Goal: Task Accomplishment & Management: Use online tool/utility

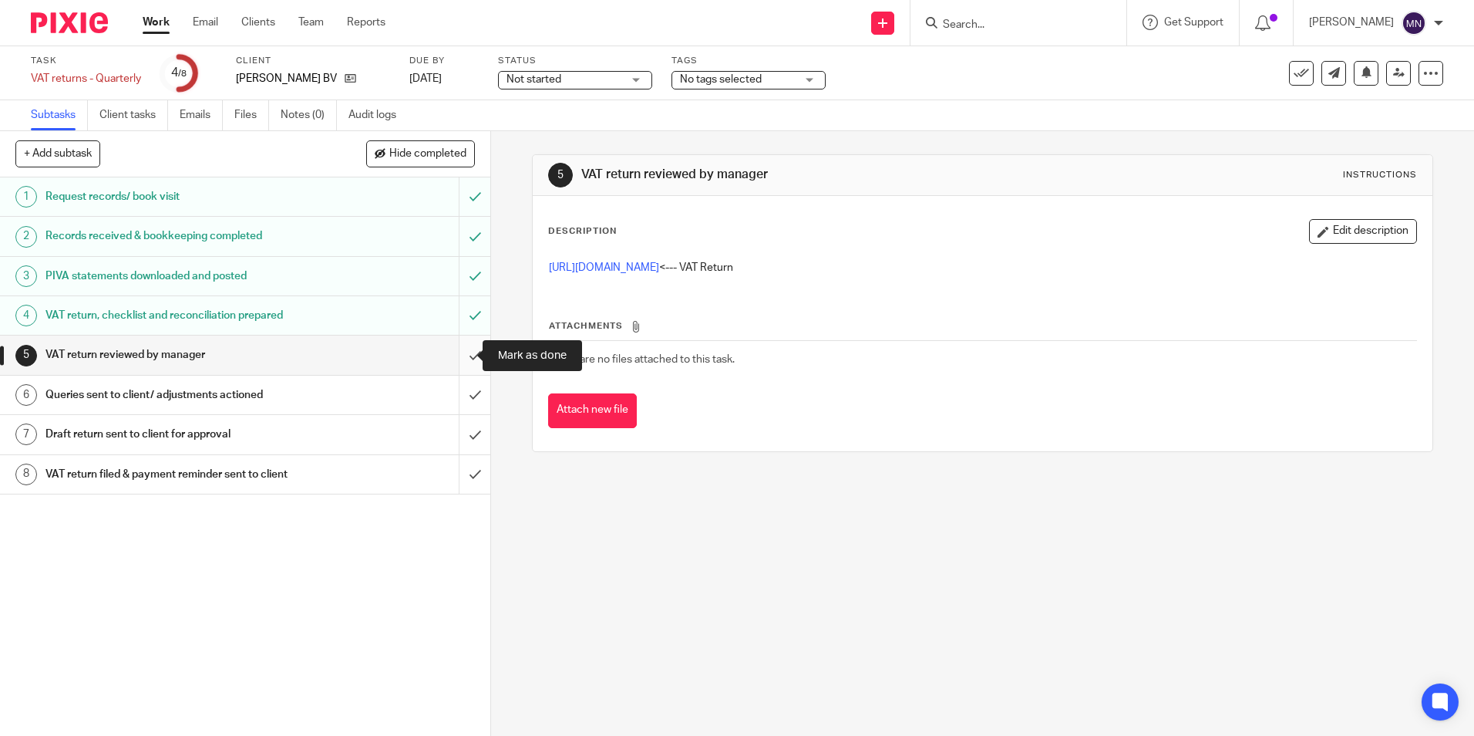
click at [458, 356] on input "submit" at bounding box center [245, 354] width 490 height 39
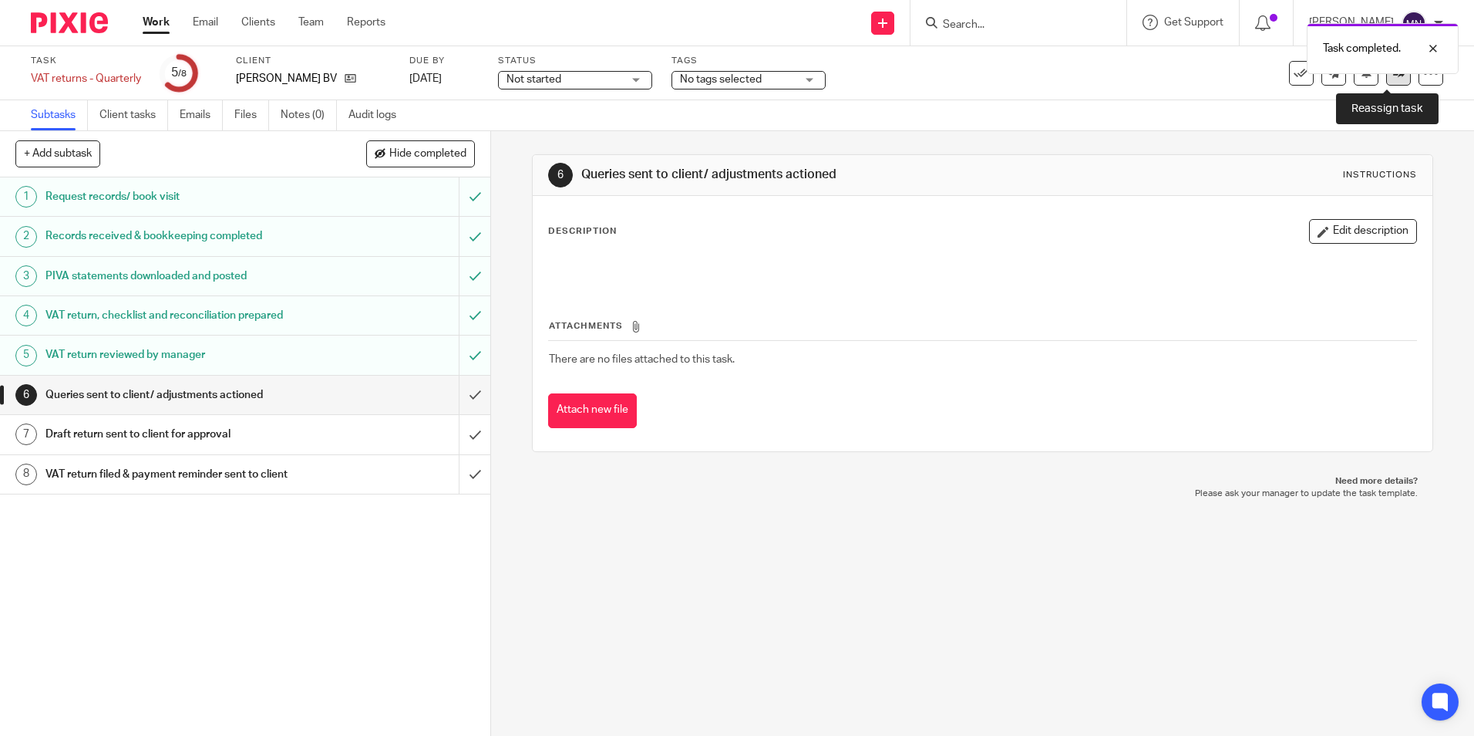
click at [1387, 79] on link at bounding box center [1398, 73] width 25 height 25
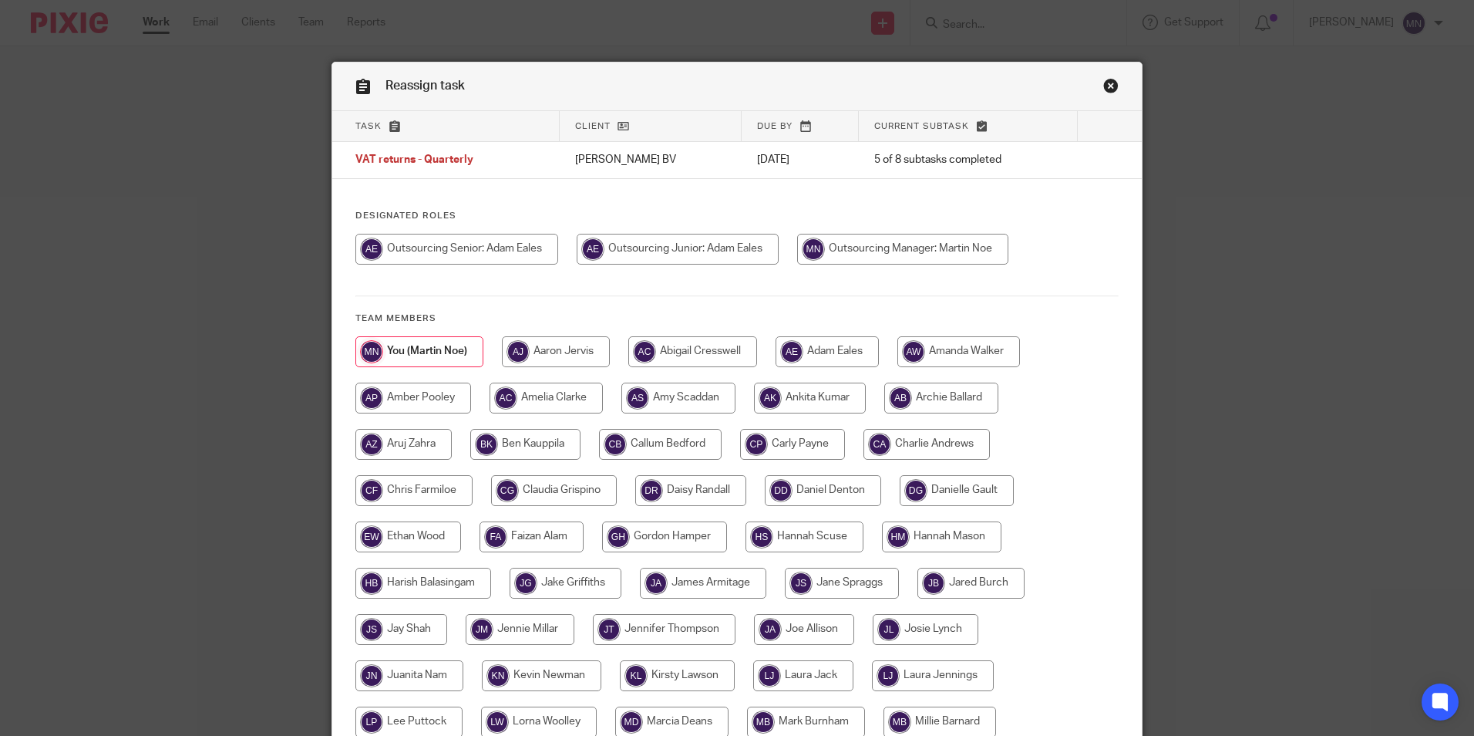
click at [722, 248] on input "radio" at bounding box center [678, 249] width 202 height 31
radio input "true"
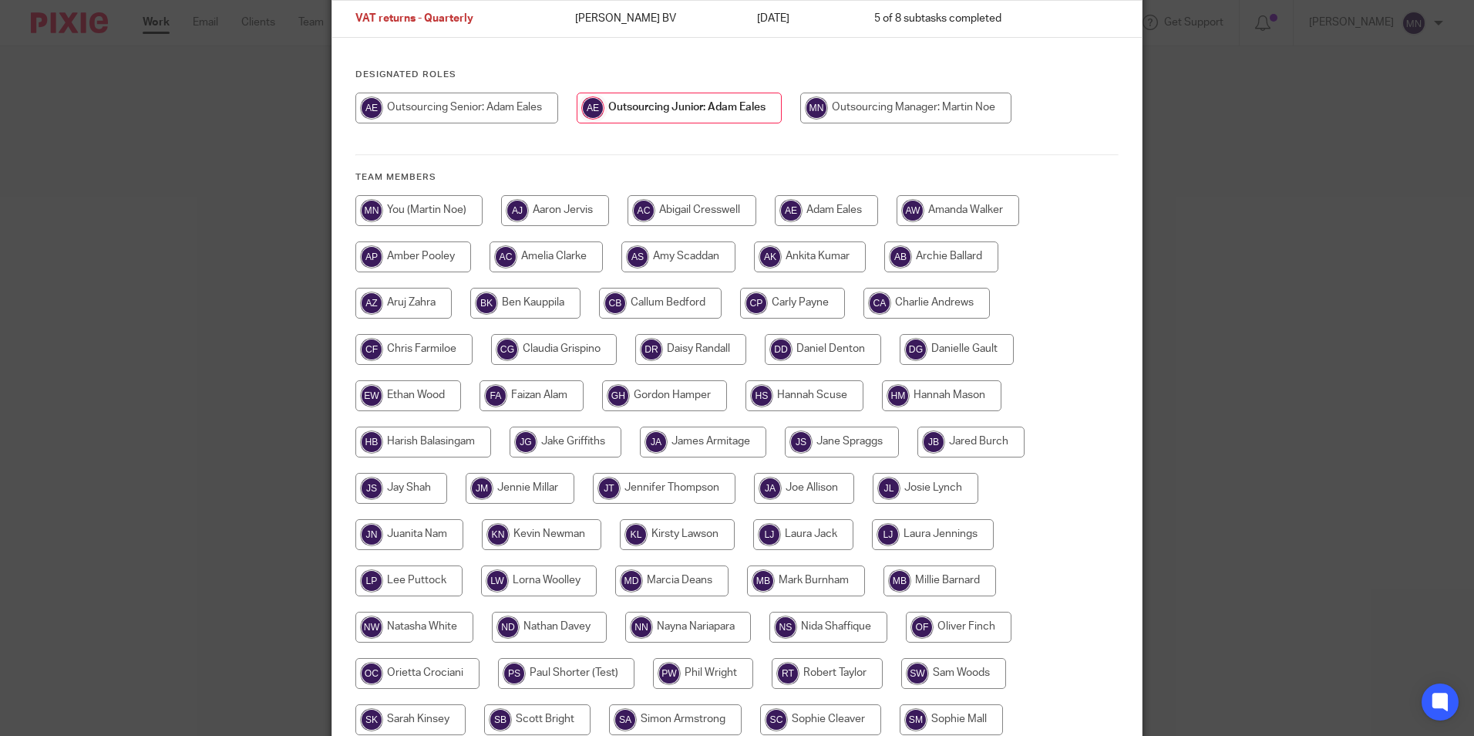
scroll to position [329, 0]
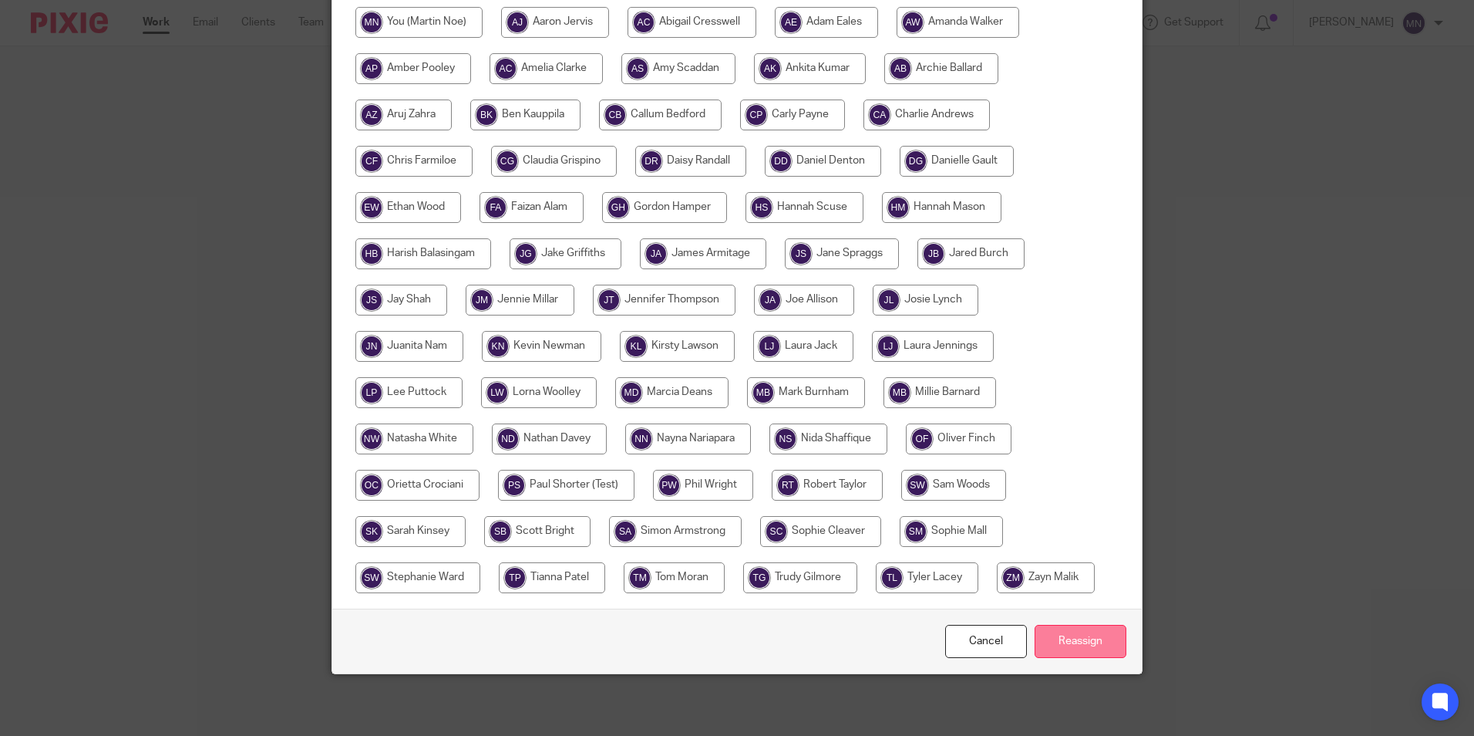
click at [1059, 645] on input "Reassign" at bounding box center [1081, 641] width 92 height 33
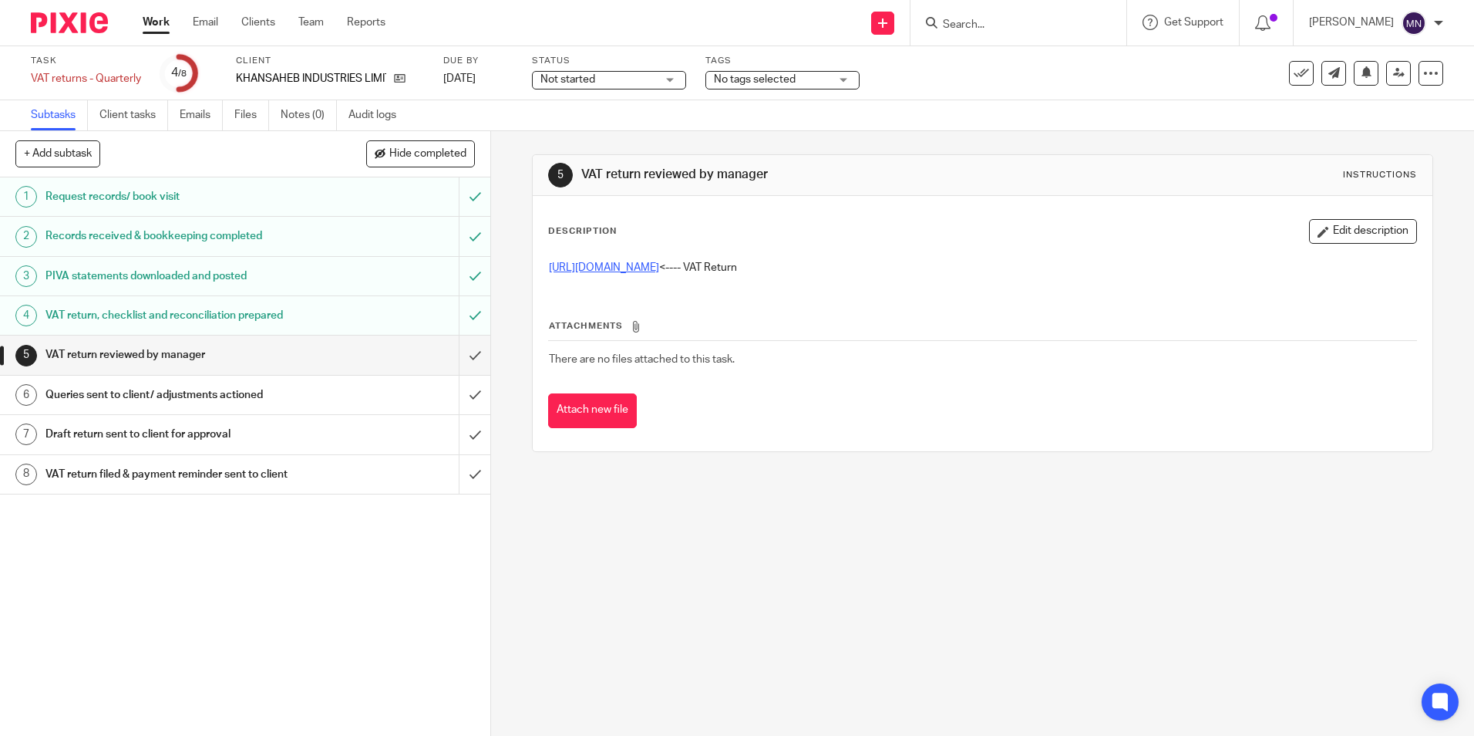
click at [659, 264] on link "https://cloudimanage.com/work/link/f/LLP!10109061" at bounding box center [604, 267] width 110 height 11
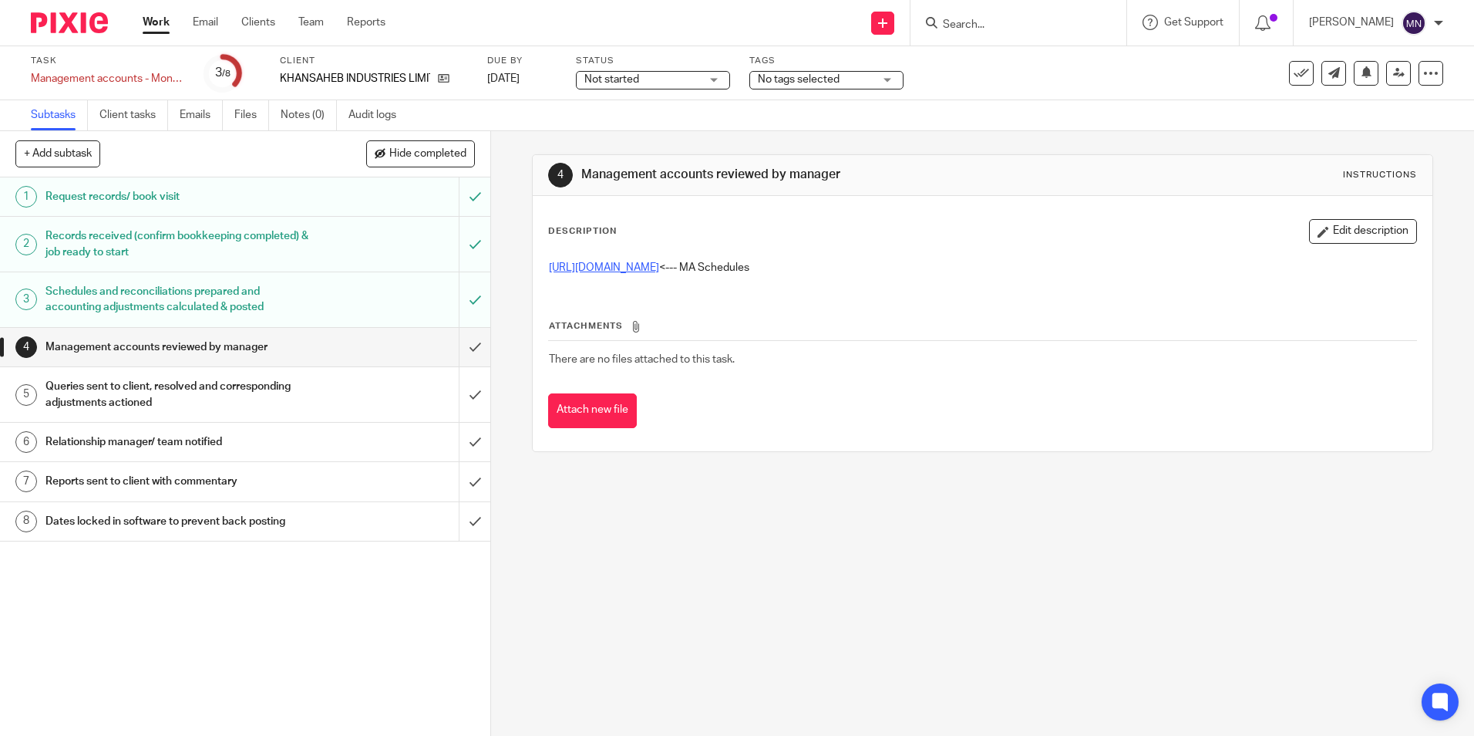
click at [659, 266] on link "[URL][DOMAIN_NAME]" at bounding box center [604, 267] width 110 height 11
